Goal: Transaction & Acquisition: Purchase product/service

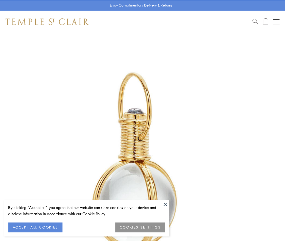
scroll to position [142, 0]
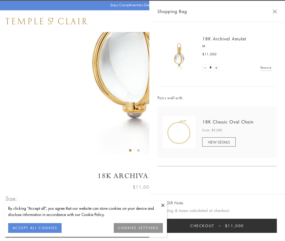
click at [217, 226] on button "Checkout $11,000" at bounding box center [218, 226] width 120 height 14
